Goal: Transaction & Acquisition: Purchase product/service

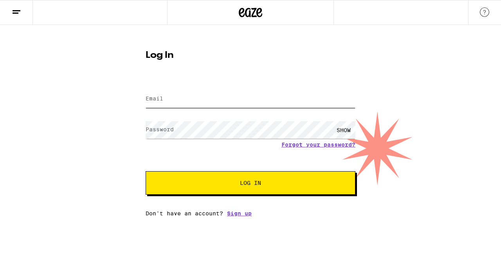
type input "[EMAIL_ADDRESS][DOMAIN_NAME]"
click at [236, 185] on span "Log In" at bounding box center [250, 182] width 146 height 5
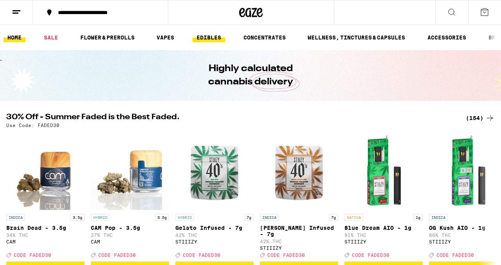
click at [208, 36] on link "EDIBLES" at bounding box center [208, 37] width 32 height 9
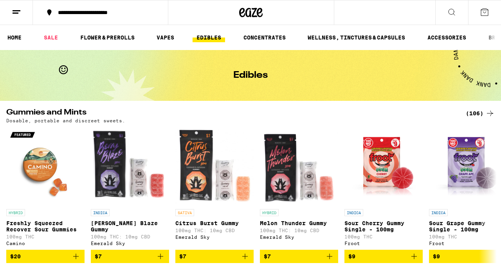
click at [208, 36] on link "EDIBLES" at bounding box center [208, 37] width 32 height 9
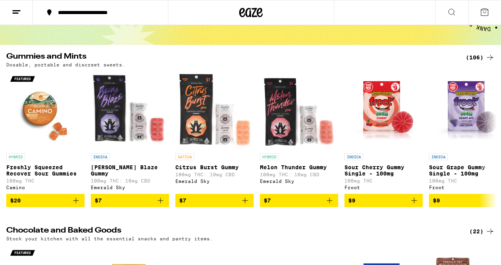
scroll to position [12, 0]
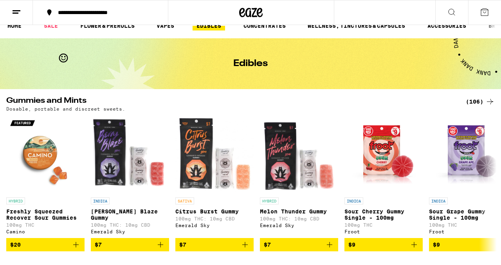
click at [477, 101] on div "(106)" at bounding box center [480, 101] width 29 height 9
click at [490, 100] on icon at bounding box center [489, 101] width 9 height 9
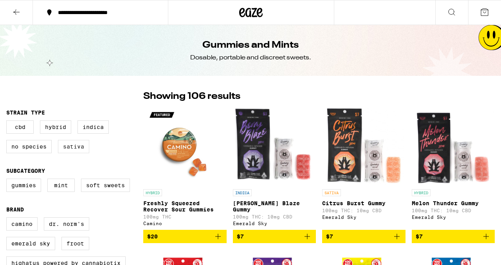
click at [71, 149] on label "Sativa" at bounding box center [73, 146] width 31 height 13
click at [8, 122] on input "Sativa" at bounding box center [8, 122] width 0 height 0
checkbox input "true"
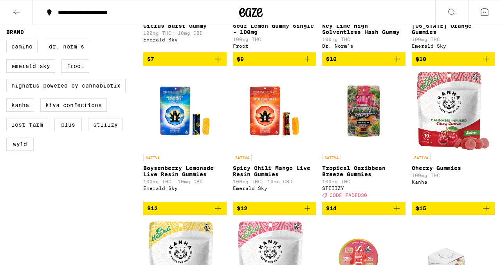
scroll to position [184, 0]
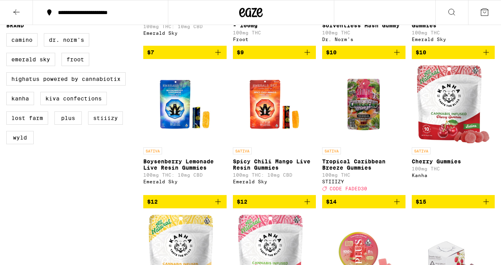
click at [263, 119] on img "Open page for Spicy Chili Mango Live Resin Gummies from Emerald Sky" at bounding box center [274, 104] width 78 height 78
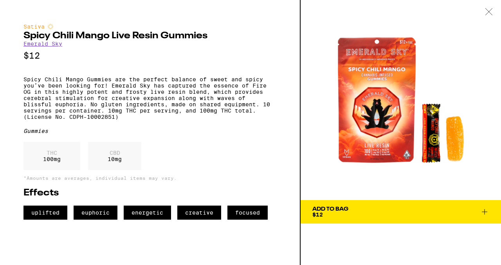
click at [330, 208] on div "Add To Bag" at bounding box center [330, 209] width 36 height 5
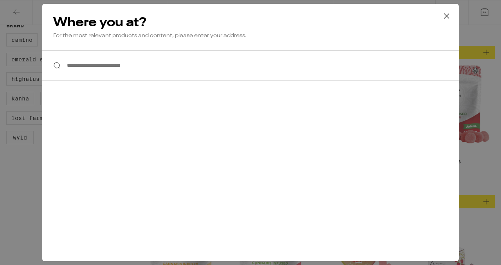
click at [71, 65] on input "**********" at bounding box center [250, 65] width 416 height 30
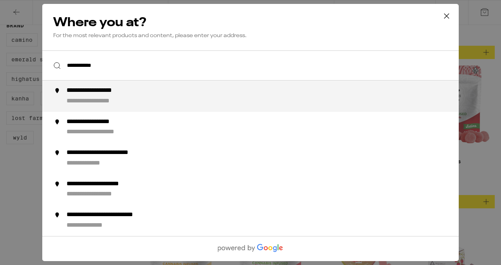
click at [75, 94] on div "**********" at bounding box center [105, 91] width 77 height 8
type input "**********"
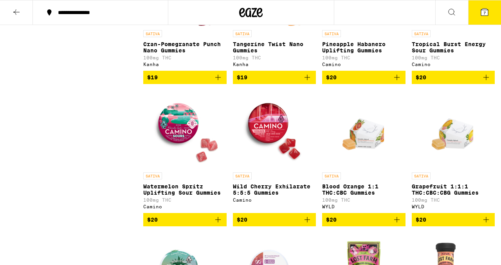
scroll to position [735, 0]
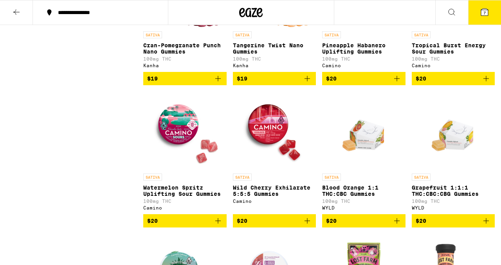
click at [250, 197] on p "Wild Cherry Exhilarate 5:5:5 Gummies" at bounding box center [274, 191] width 83 height 13
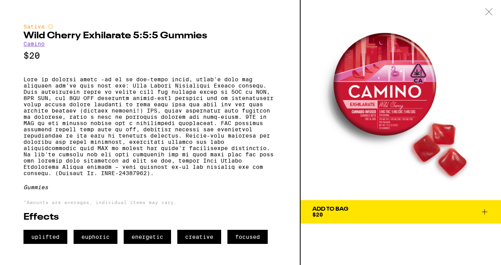
scroll to position [1, 0]
click at [326, 207] on div "Add To Bag" at bounding box center [330, 209] width 36 height 5
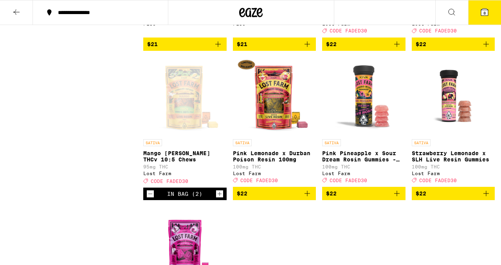
scroll to position [1062, 0]
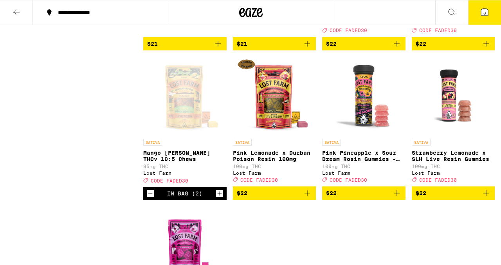
click at [171, 162] on p "Mango [PERSON_NAME] THCv 10:5 Chews" at bounding box center [184, 156] width 83 height 13
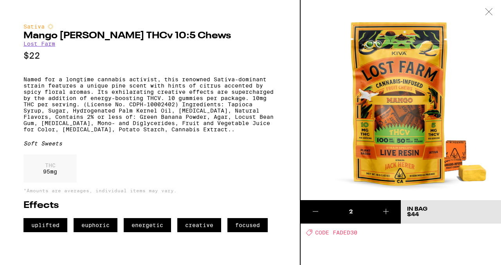
click at [488, 10] on icon at bounding box center [489, 11] width 8 height 7
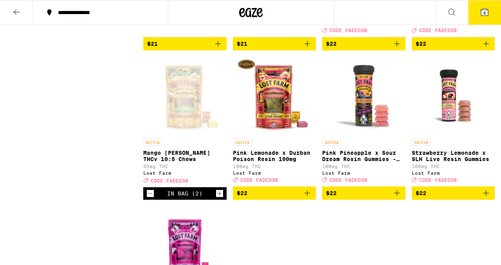
click at [480, 15] on icon at bounding box center [484, 11] width 9 height 9
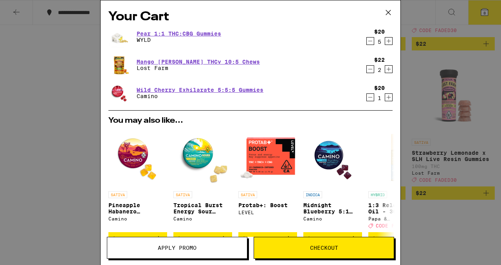
click at [367, 41] on icon "Decrement" at bounding box center [370, 40] width 7 height 9
click at [367, 40] on icon "Decrement" at bounding box center [370, 40] width 7 height 9
click at [174, 248] on span "Apply Promo" at bounding box center [177, 247] width 39 height 5
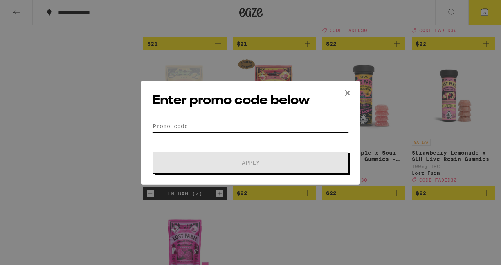
click at [183, 126] on input "Promo Code" at bounding box center [250, 126] width 196 height 12
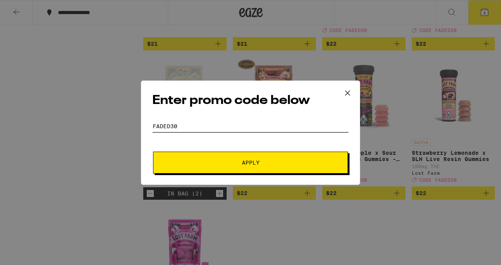
type input "faded30"
click at [229, 161] on span "Apply" at bounding box center [250, 162] width 141 height 5
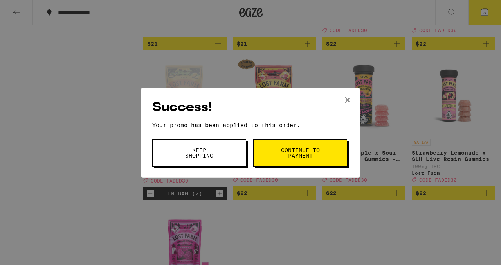
click at [286, 156] on span "Continue to payment" at bounding box center [300, 152] width 40 height 11
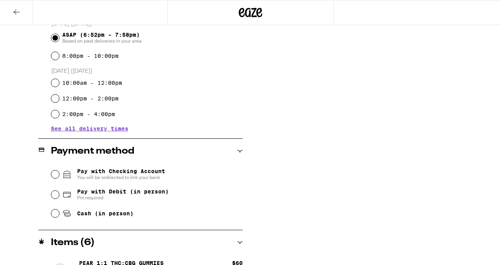
scroll to position [225, 0]
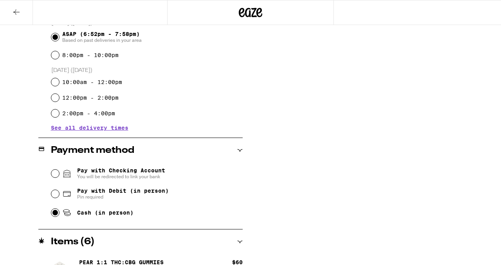
click at [52, 217] on input "Cash (in person)" at bounding box center [55, 213] width 8 height 8
radio input "true"
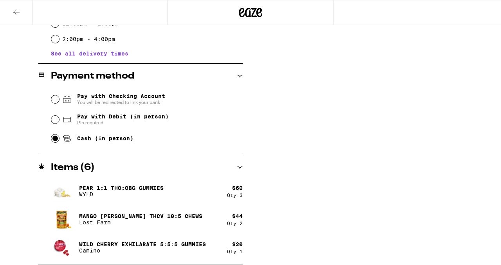
scroll to position [0, 0]
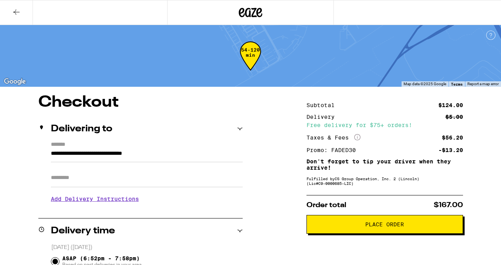
click at [15, 12] on icon at bounding box center [16, 11] width 9 height 9
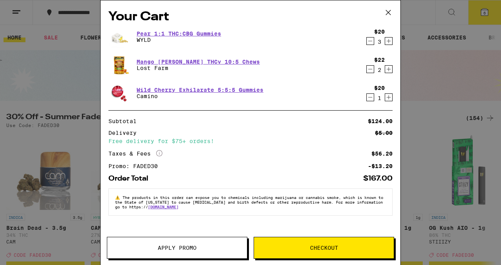
click at [387, 12] on icon at bounding box center [388, 13] width 12 height 12
click at [451, 12] on div "Your Cart Pear 1:1 THC:CBG Gummies WYLD $20 3 Mango [PERSON_NAME] THCv 10:5 Che…" at bounding box center [250, 132] width 501 height 265
click at [451, 11] on div "Your Cart Pear 1:1 THC:CBG Gummies WYLD $20 3 Mango [PERSON_NAME] THCv 10:5 Che…" at bounding box center [250, 132] width 501 height 265
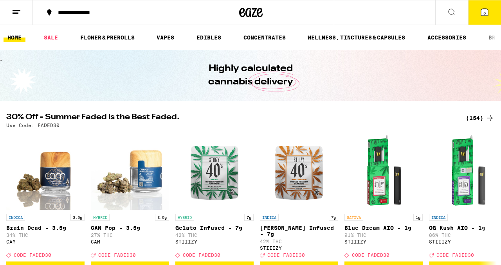
click at [450, 11] on div "Your Cart Pear 1:1 THC:CBG Gummies WYLD $20 3 Mango [PERSON_NAME] THCv 10:5 Che…" at bounding box center [250, 132] width 501 height 265
click at [450, 11] on icon at bounding box center [451, 11] width 9 height 9
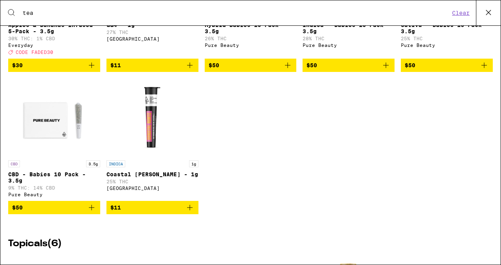
scroll to position [553, 0]
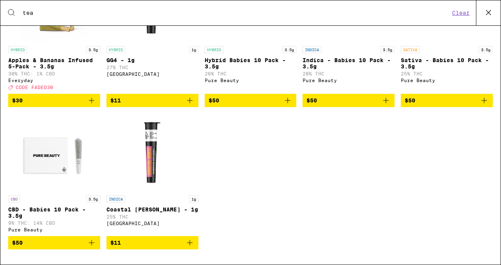
type input "tea"
click at [488, 10] on icon at bounding box center [488, 13] width 12 height 12
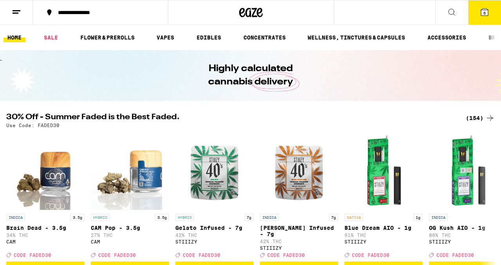
click at [488, 11] on icon at bounding box center [484, 11] width 9 height 9
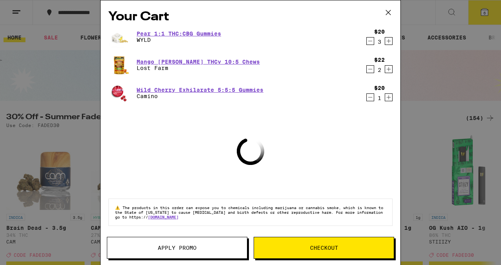
click at [299, 250] on span "Checkout" at bounding box center [324, 247] width 140 height 5
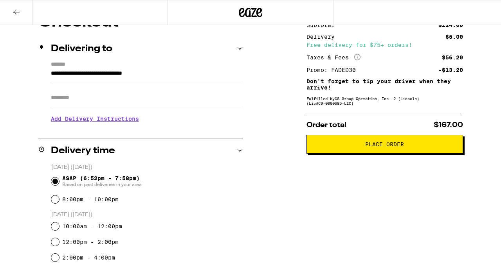
scroll to position [80, 0]
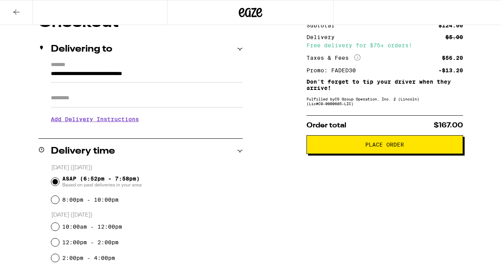
click at [379, 153] on button "Place Order" at bounding box center [384, 144] width 156 height 19
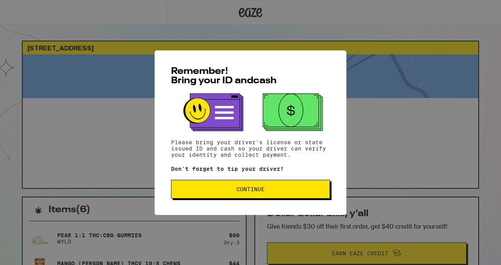
click at [237, 196] on button "Continue" at bounding box center [250, 189] width 159 height 19
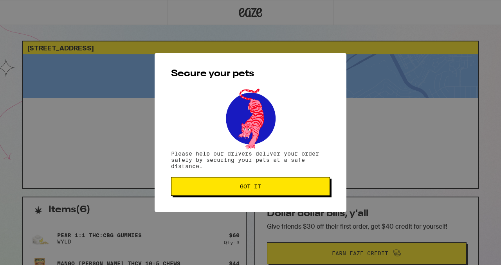
click at [240, 189] on span "Got it" at bounding box center [250, 186] width 21 height 5
